Goal: Find specific page/section: Find specific page/section

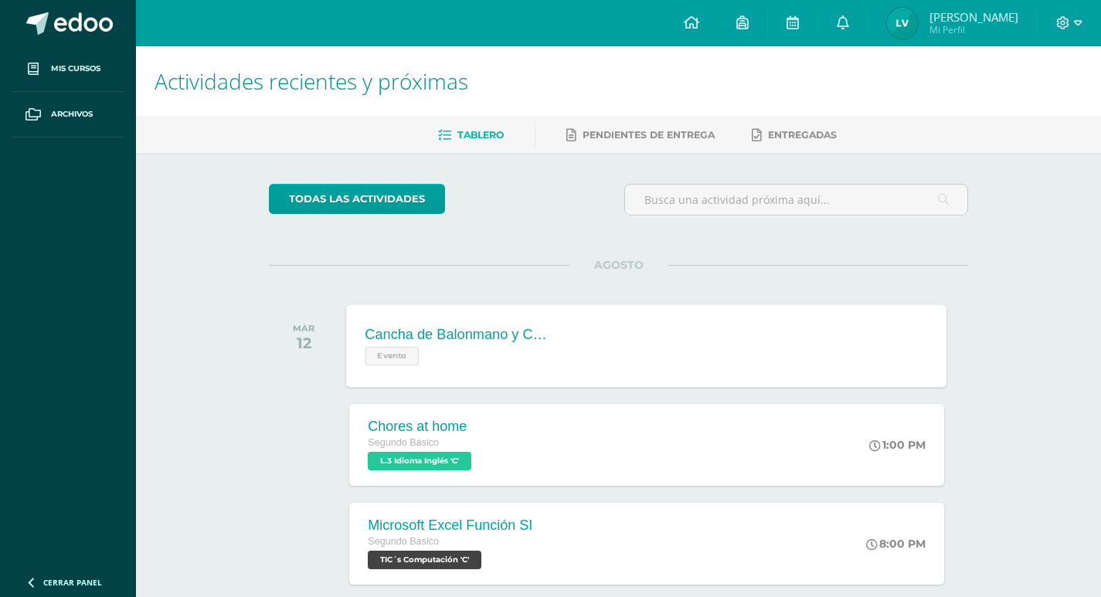
click at [583, 341] on div "Cancha de Balonmano y Contenido Evento Cancha de Balonmano y Contenido Evento C…" at bounding box center [647, 345] width 600 height 83
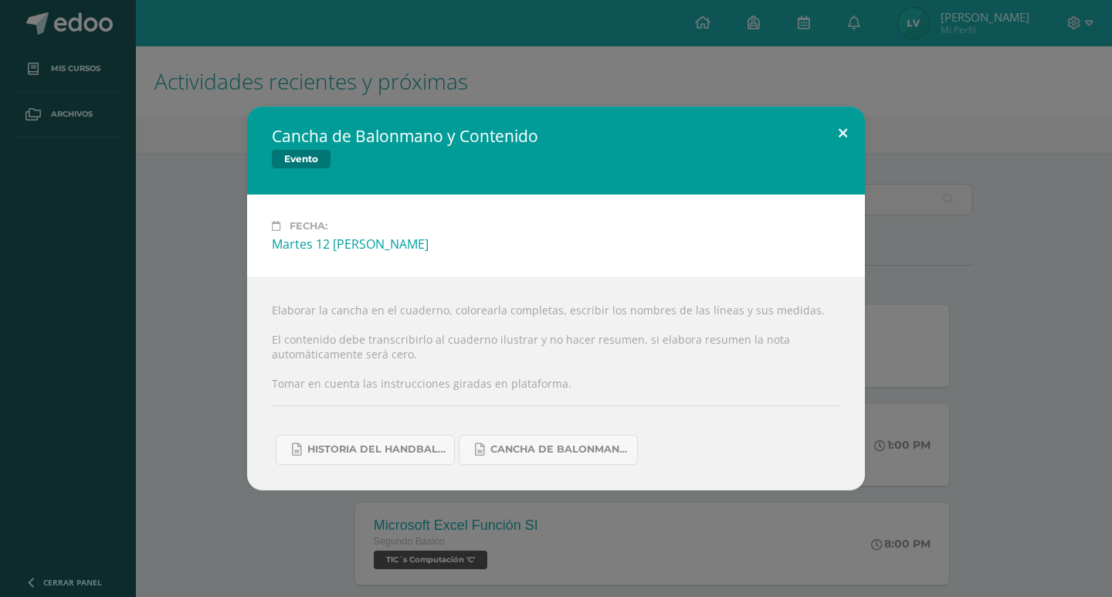
click at [847, 132] on button at bounding box center [843, 133] width 44 height 53
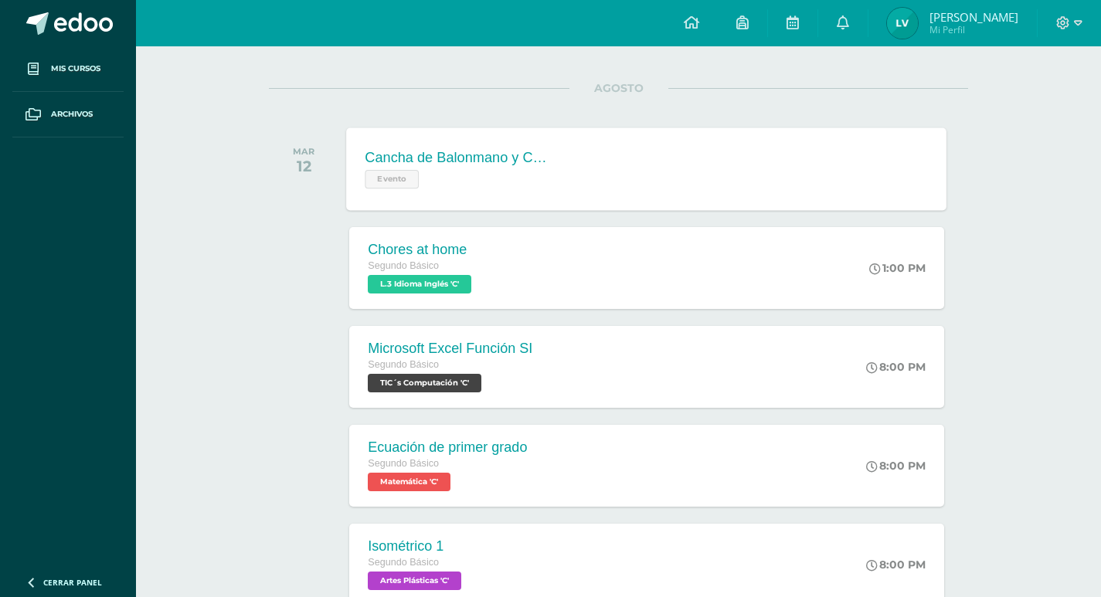
scroll to position [206, 0]
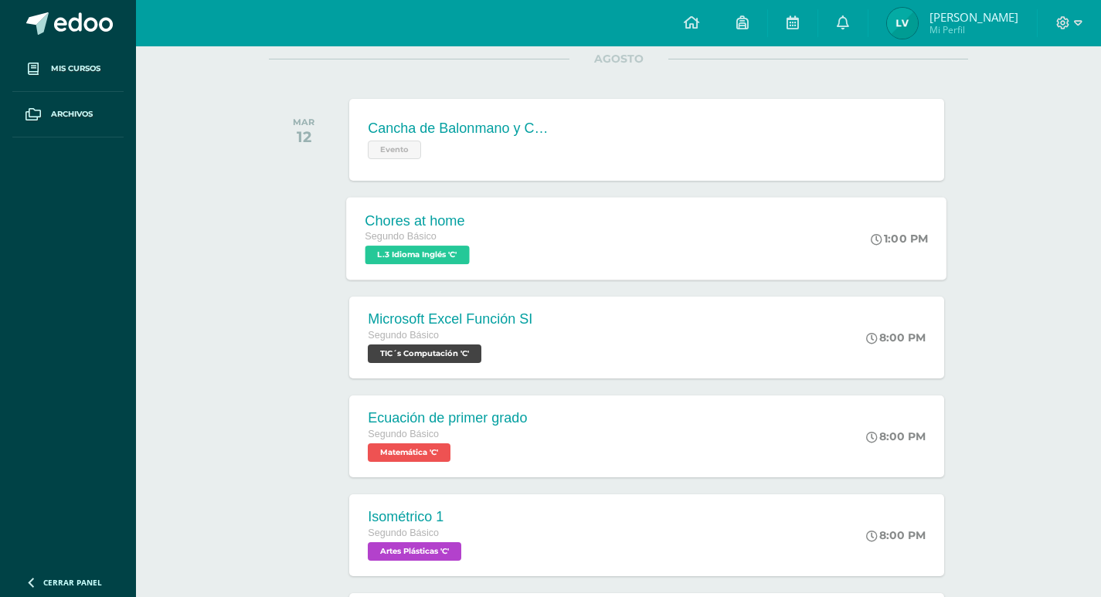
click at [436, 241] on div "Segundo Básico" at bounding box center [419, 237] width 108 height 17
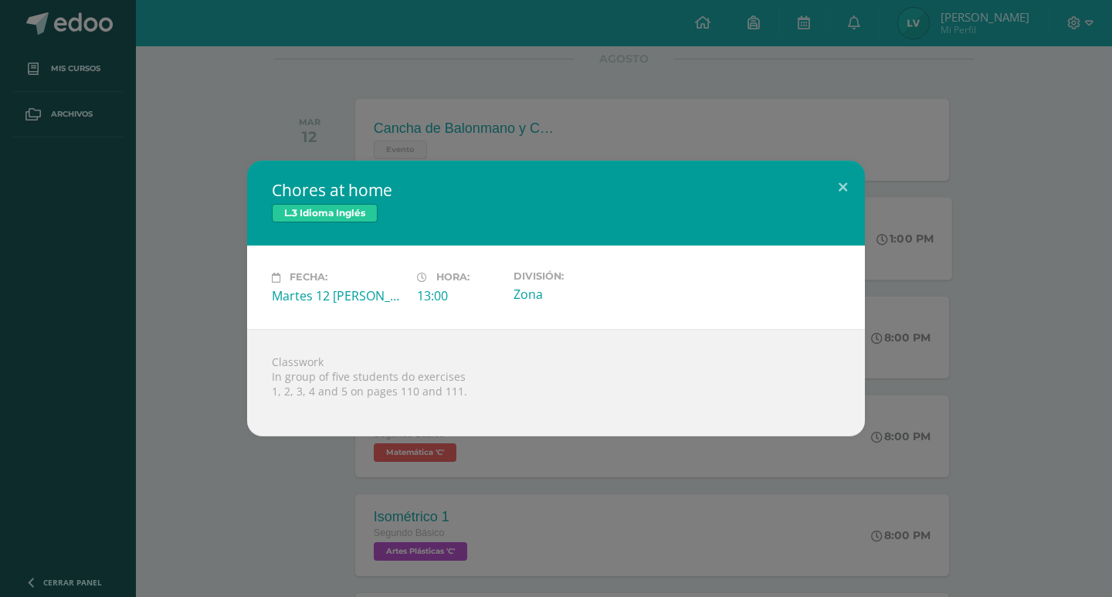
drag, startPoint x: 256, startPoint y: 362, endPoint x: 511, endPoint y: 389, distance: 255.6
click at [511, 389] on div "Classwork In group of five students do exercises 1, 2, 3, 4 and 5 on pages 110 …" at bounding box center [556, 382] width 618 height 107
click at [846, 190] on button at bounding box center [843, 187] width 44 height 53
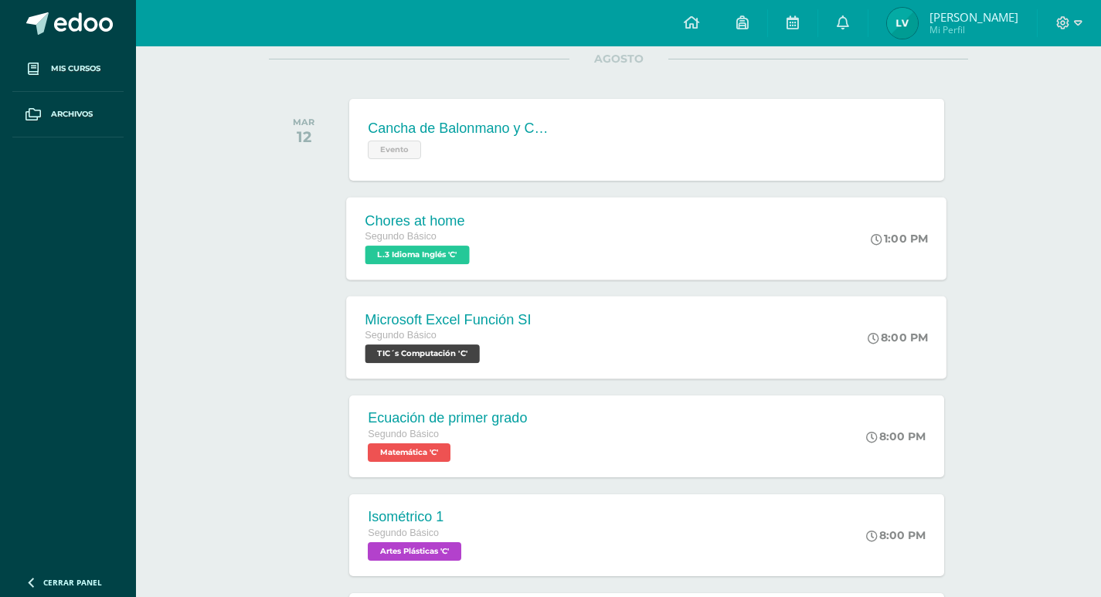
click at [365, 333] on span "Segundo Básico" at bounding box center [401, 335] width 72 height 11
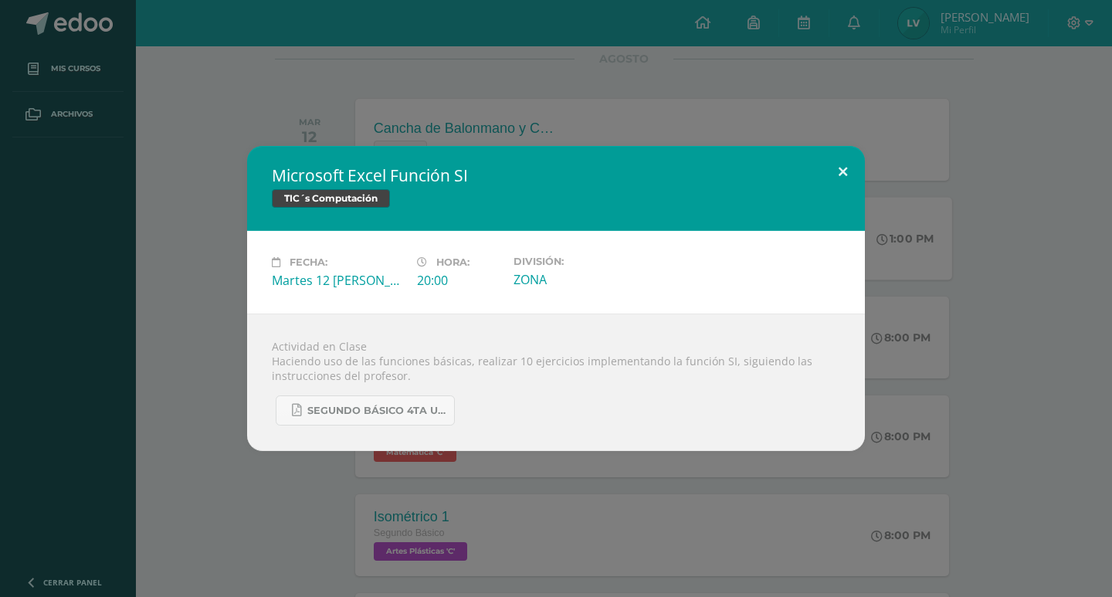
click at [848, 174] on button at bounding box center [843, 172] width 44 height 53
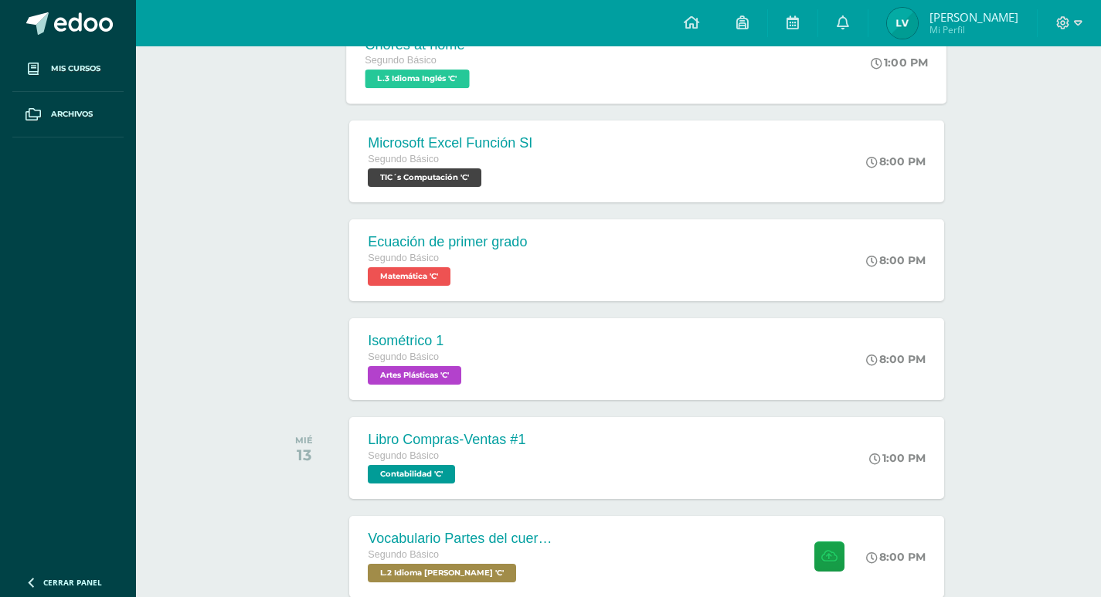
scroll to position [412, 0]
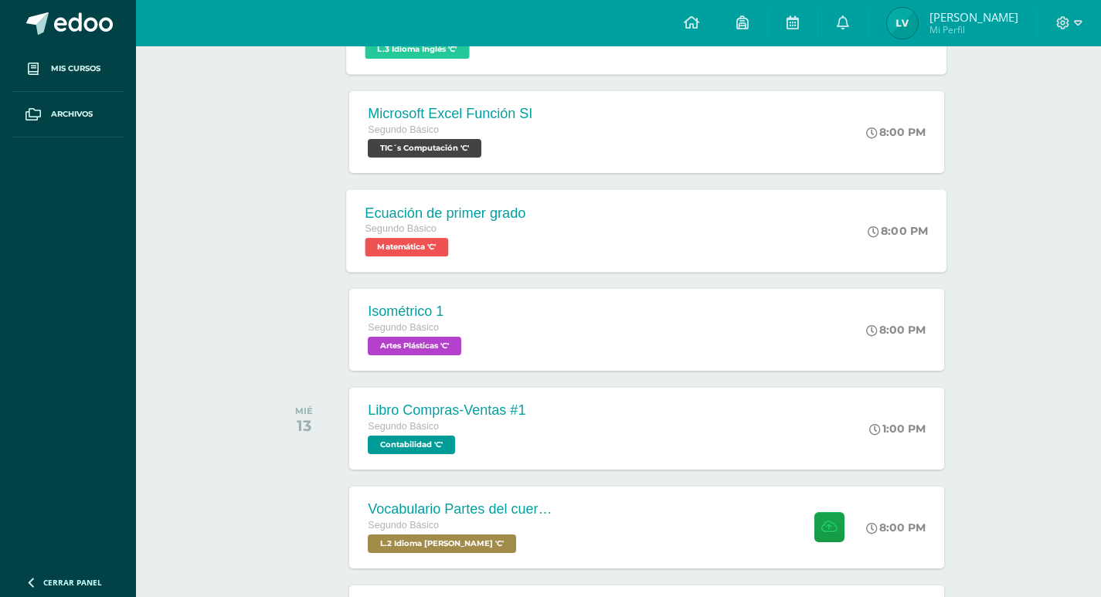
click at [416, 250] on span "Matemática 'C'" at bounding box center [406, 247] width 83 height 19
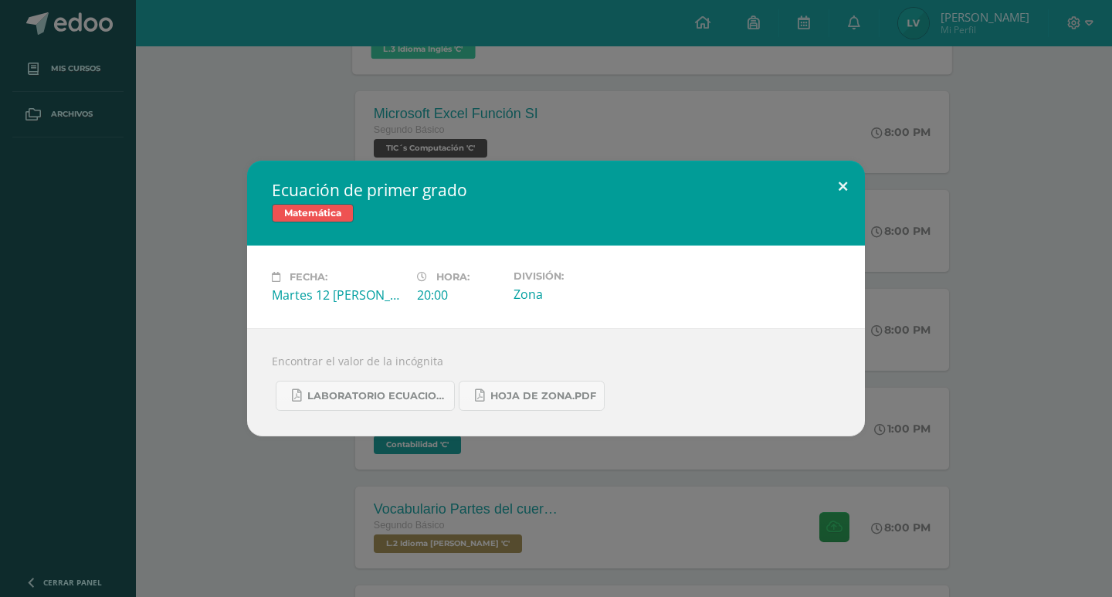
click at [854, 192] on button at bounding box center [843, 187] width 44 height 53
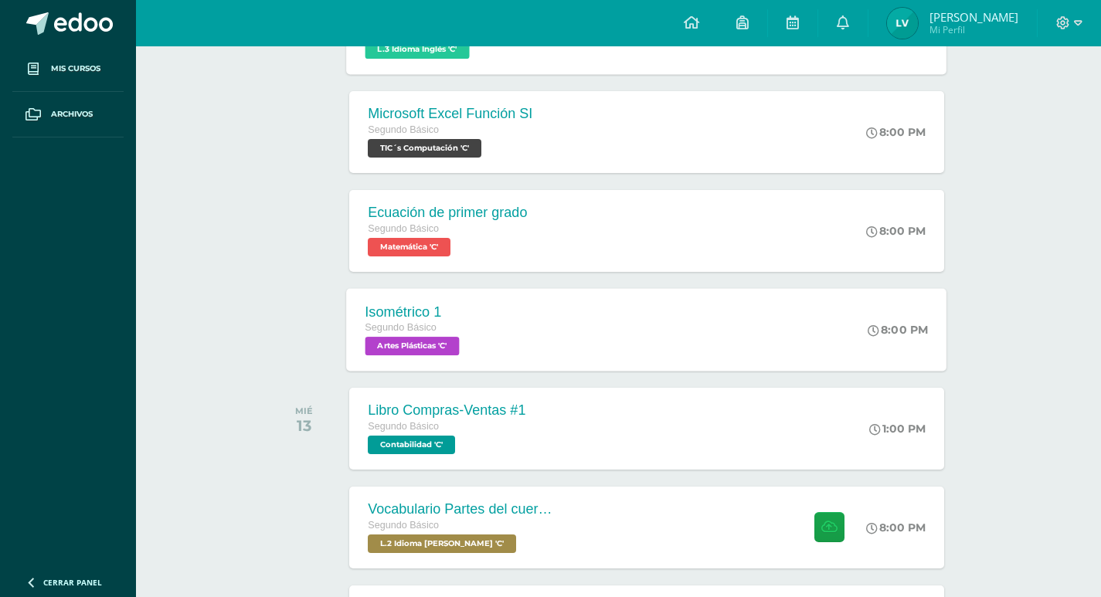
click at [421, 338] on span "Artes Plásticas 'C'" at bounding box center [412, 346] width 94 height 19
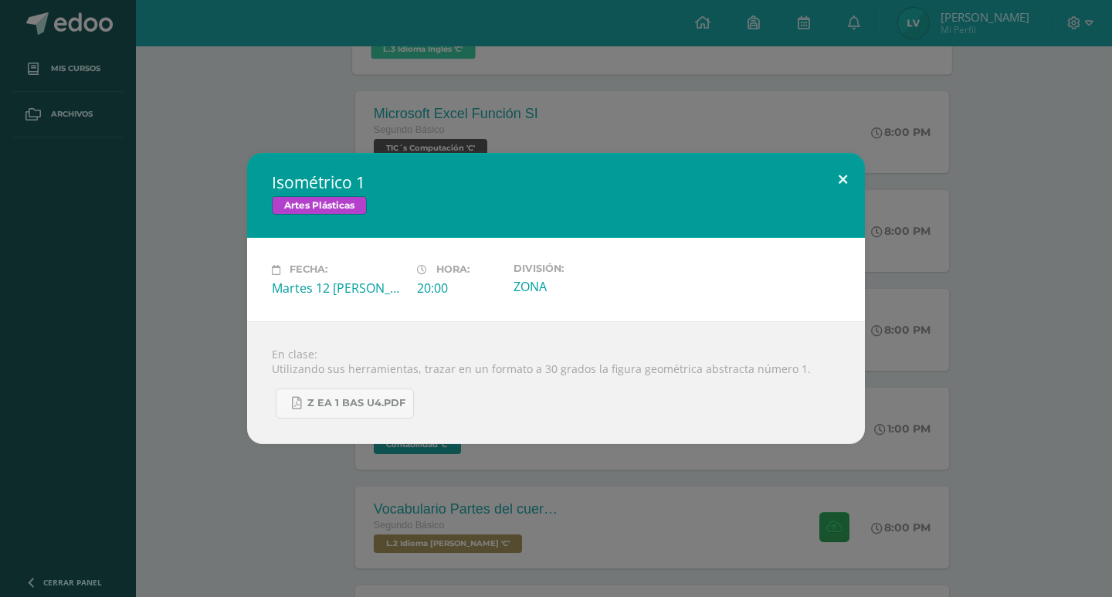
click at [837, 168] on button at bounding box center [843, 179] width 44 height 53
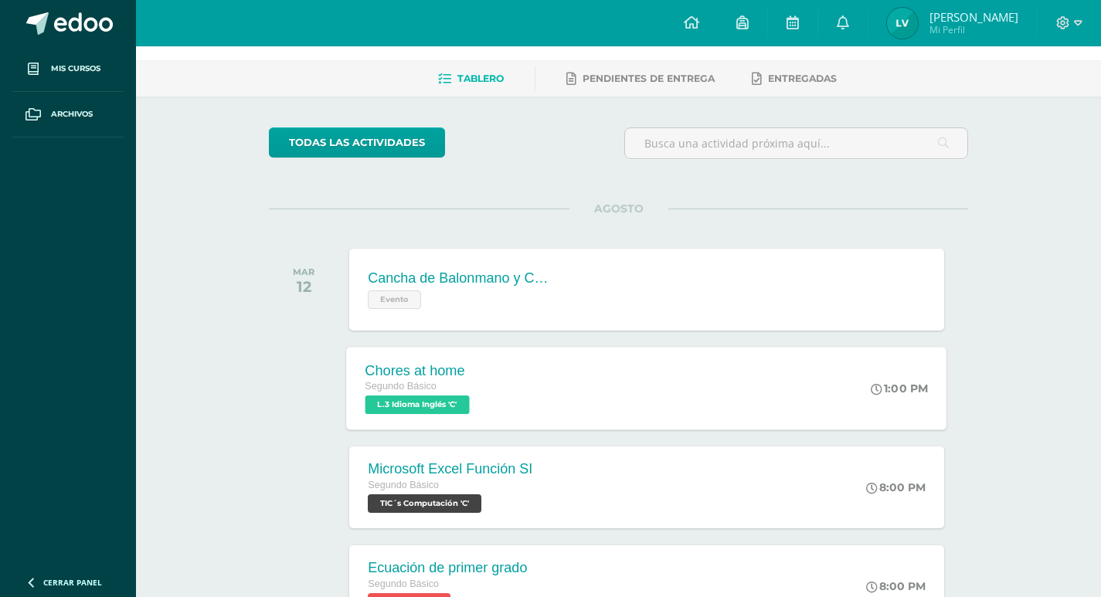
scroll to position [0, 0]
